Goal: Task Accomplishment & Management: Manage account settings

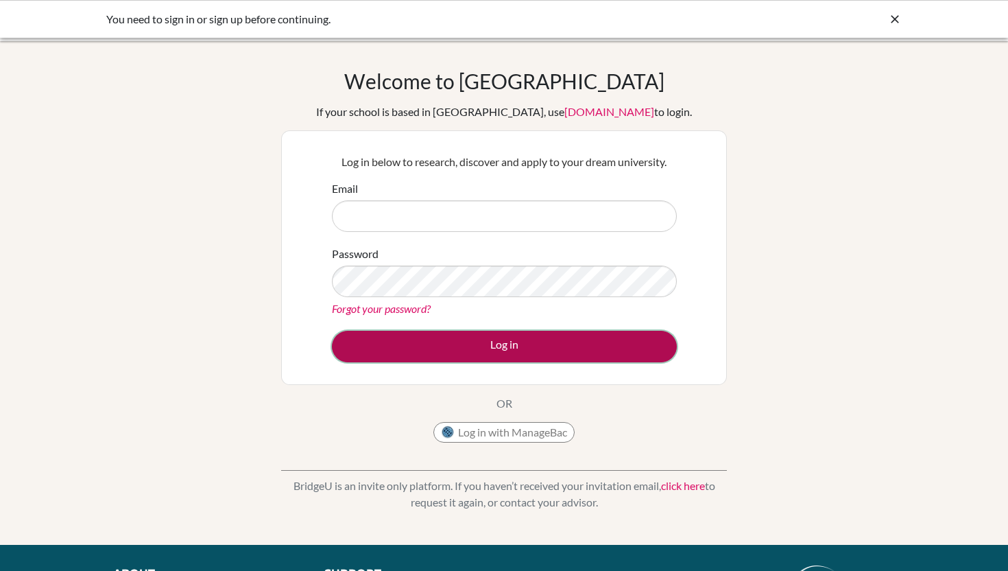
click at [468, 361] on button "Log in" at bounding box center [504, 347] width 345 height 32
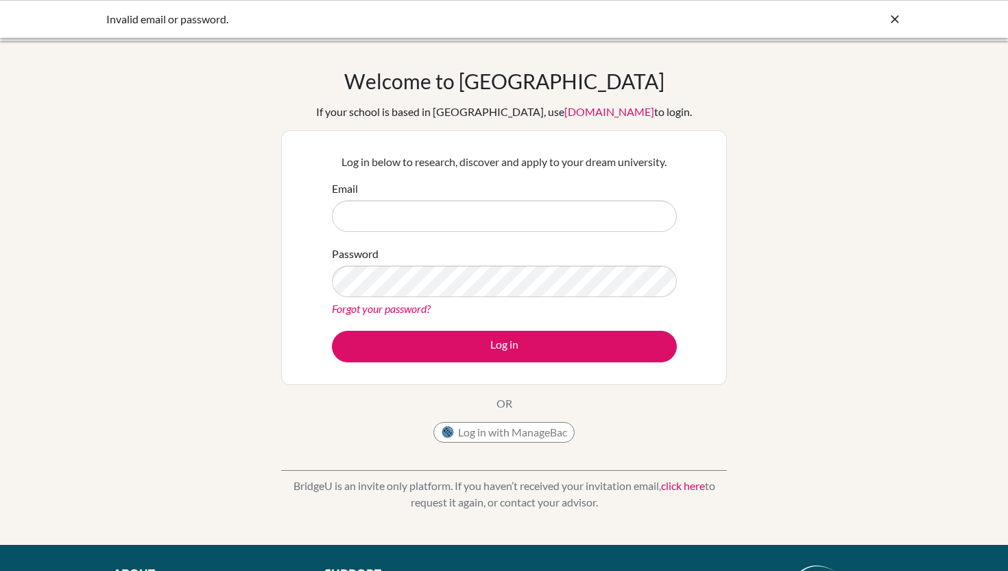
type input "[EMAIL_ADDRESS][DOMAIN_NAME]"
click at [332, 331] on button "Log in" at bounding box center [504, 347] width 345 height 32
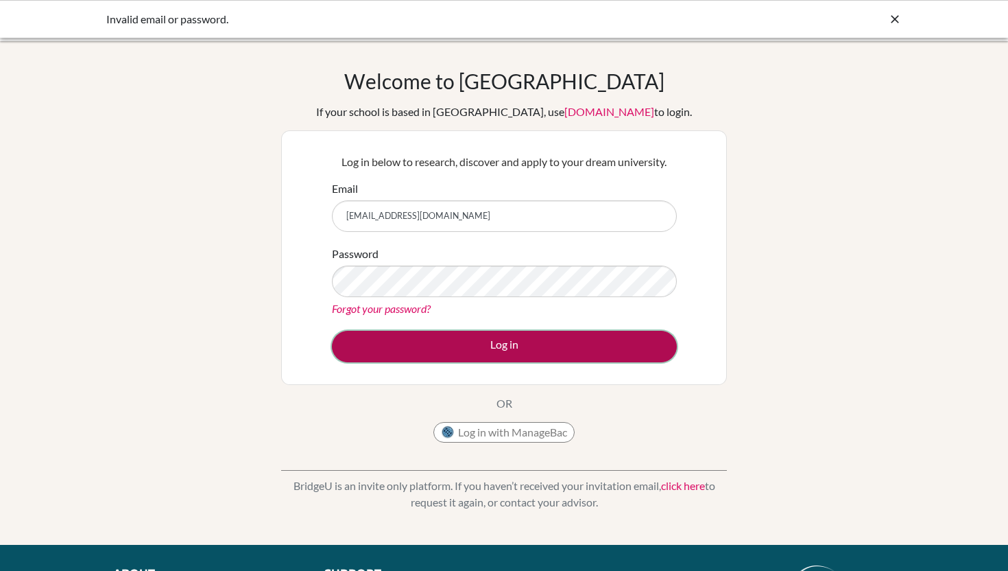
click at [505, 348] on button "Log in" at bounding box center [504, 347] width 345 height 32
click at [393, 341] on button "Log in" at bounding box center [504, 347] width 345 height 32
